Goal: Use online tool/utility: Utilize a website feature to perform a specific function

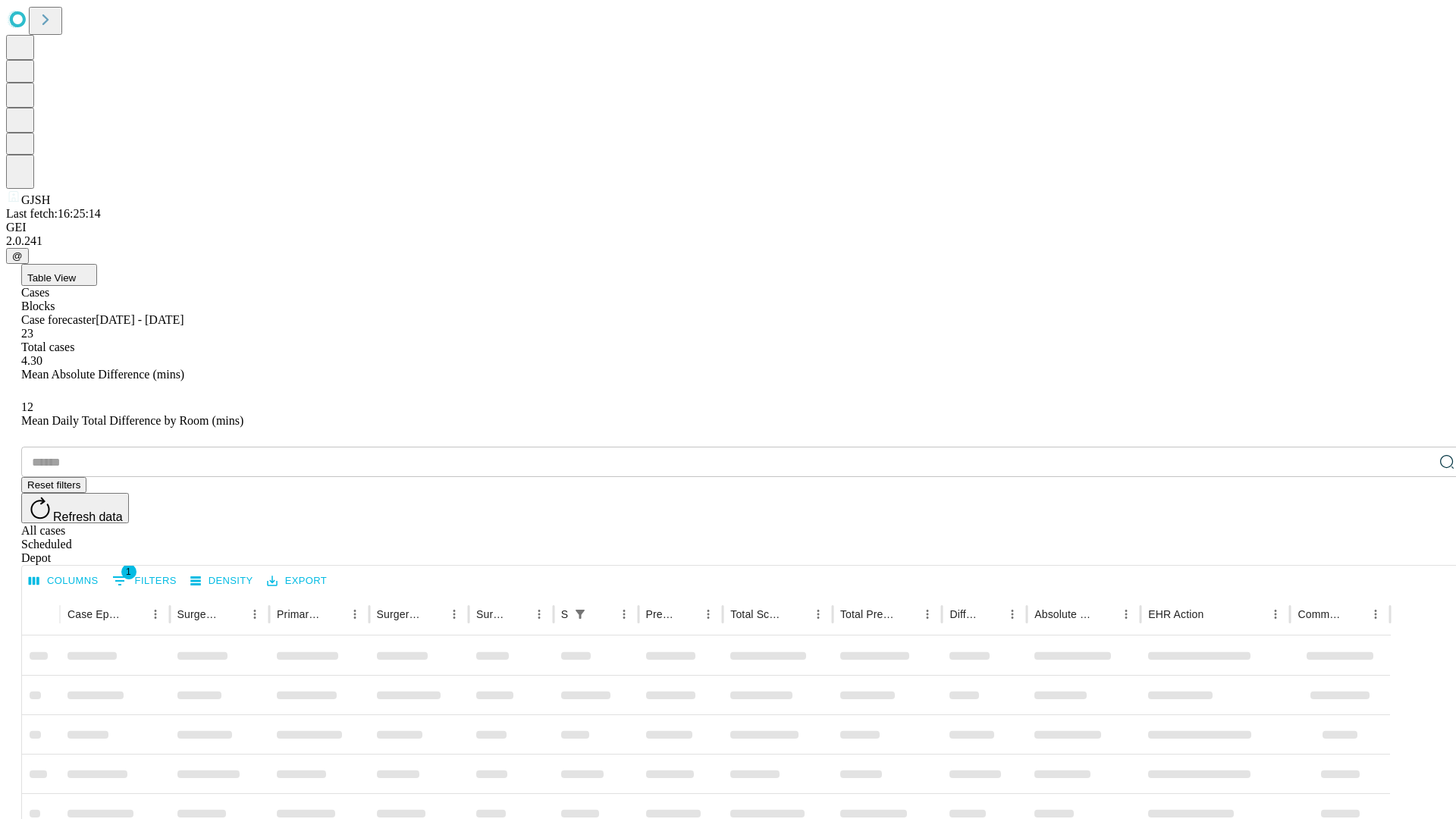
click at [75, 272] on span "Table View" at bounding box center [51, 278] width 48 height 12
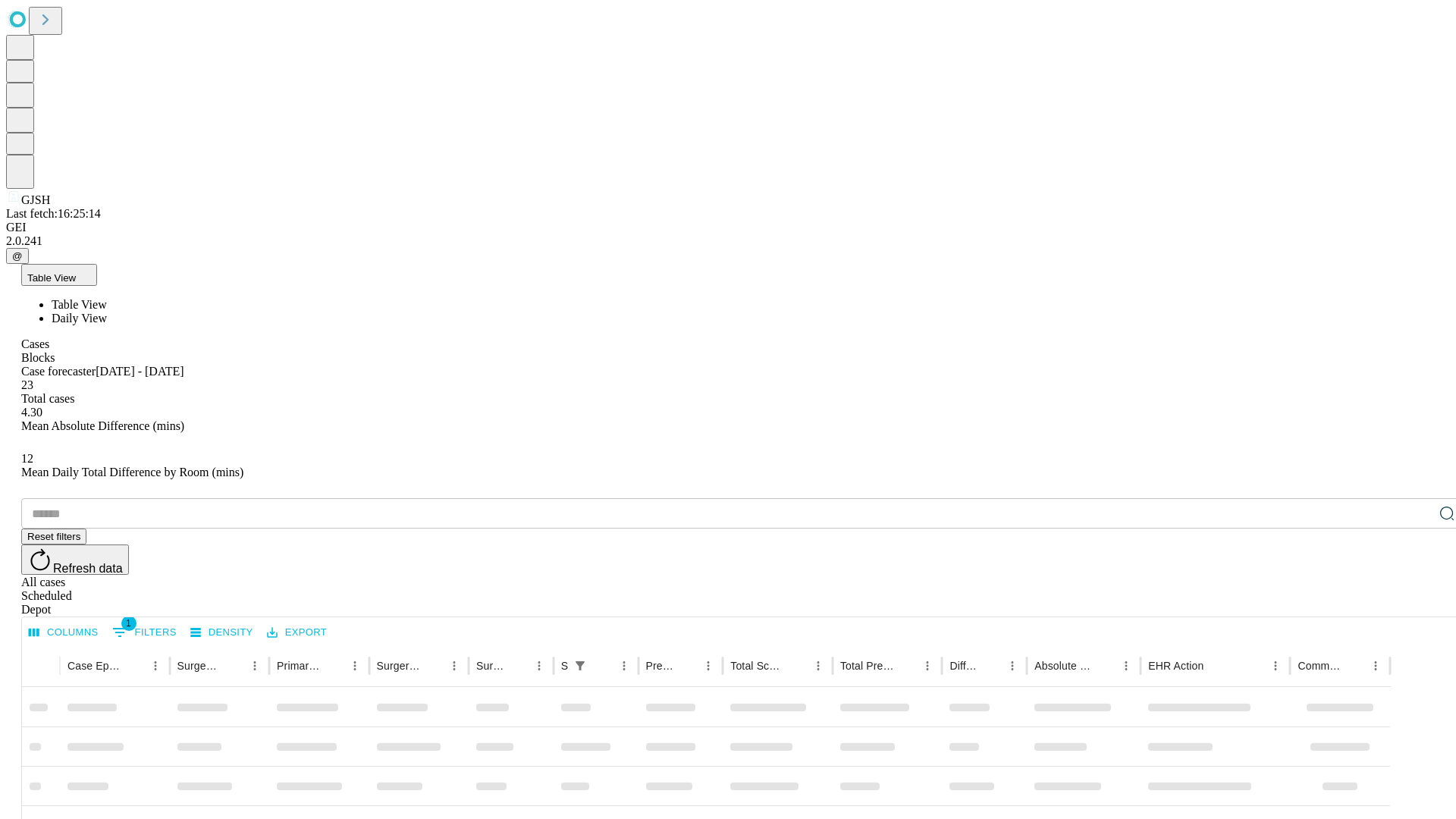
click at [107, 312] on span "Daily View" at bounding box center [79, 319] width 56 height 13
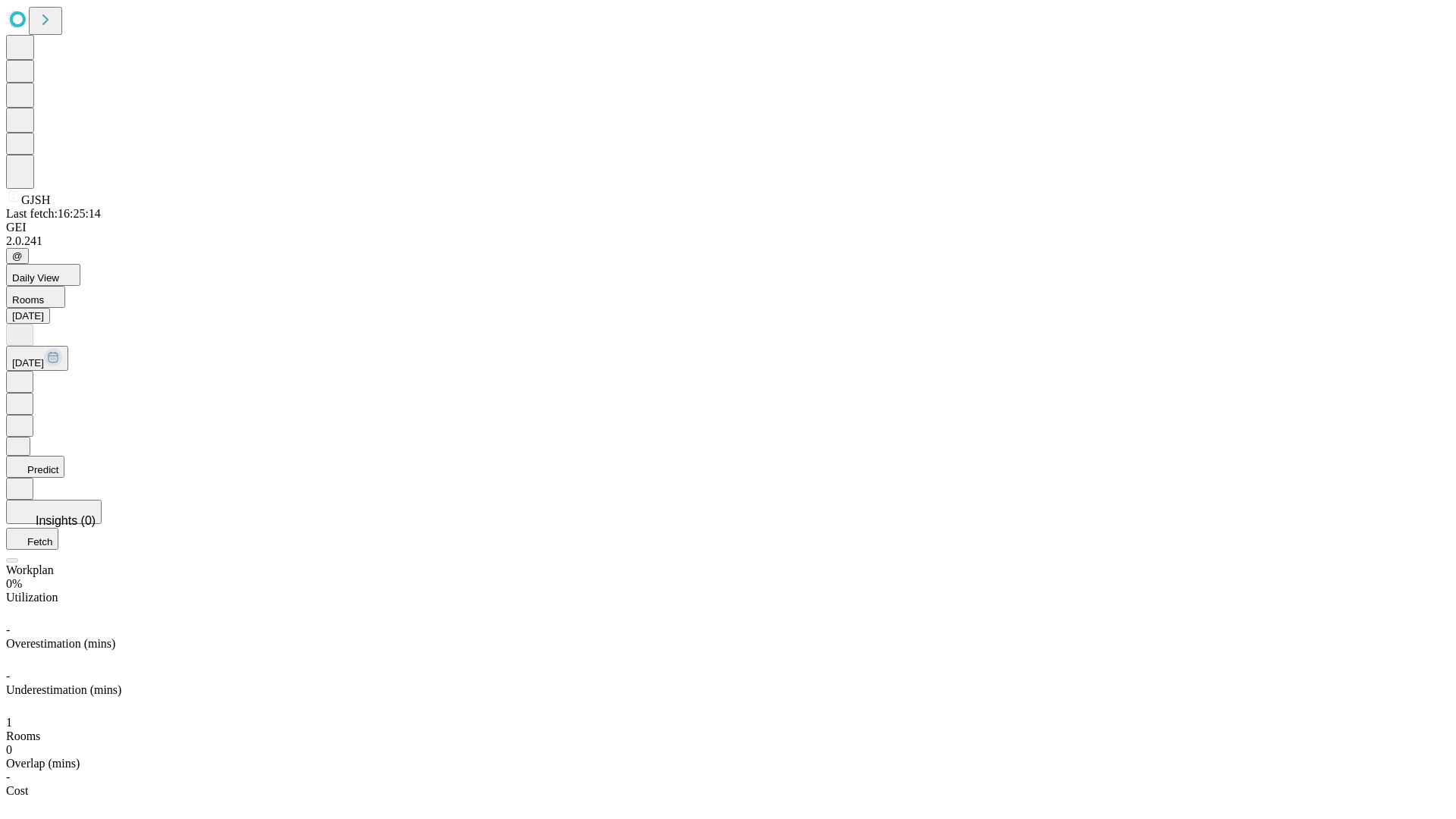
click at [65, 456] on button "Predict" at bounding box center [35, 466] width 58 height 22
